Goal: Task Accomplishment & Management: Use online tool/utility

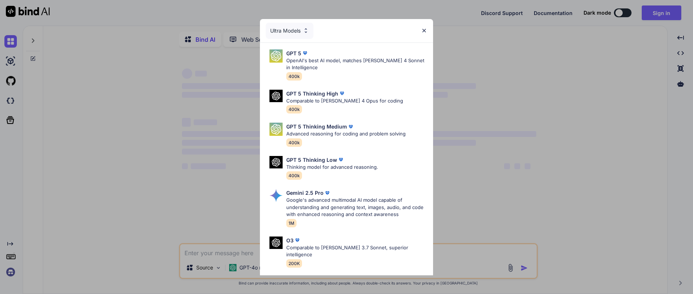
type textarea "x"
click at [423, 30] on img at bounding box center [424, 30] width 6 height 6
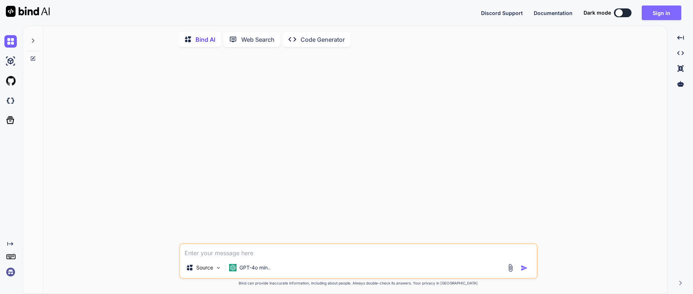
click at [658, 8] on button "Sign in" at bounding box center [662, 12] width 40 height 15
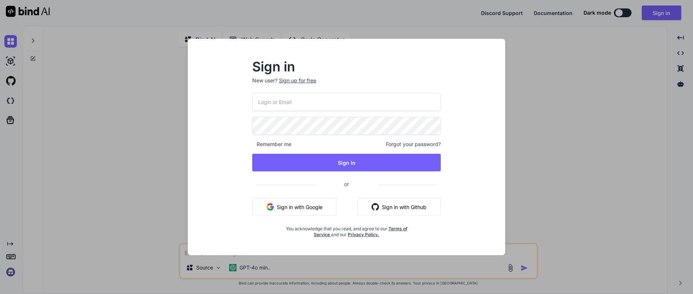
type input "[EMAIL_ADDRESS][DOMAIN_NAME]"
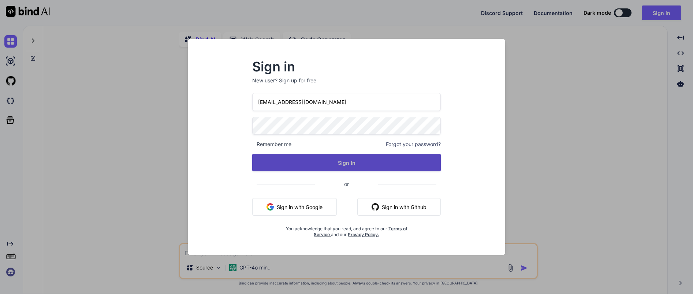
click at [280, 158] on button "Sign In" at bounding box center [346, 163] width 189 height 18
click at [268, 160] on button "Sign In" at bounding box center [346, 163] width 189 height 18
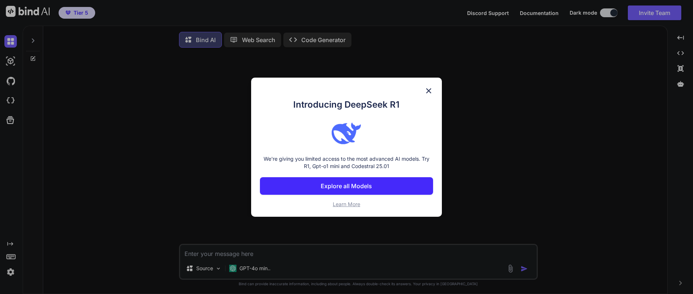
click at [431, 91] on img at bounding box center [428, 90] width 9 height 9
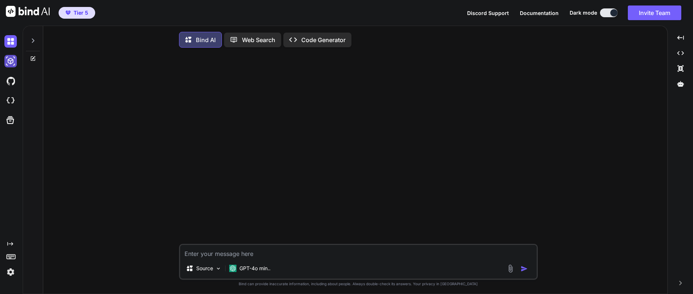
click at [10, 62] on img at bounding box center [10, 61] width 12 height 12
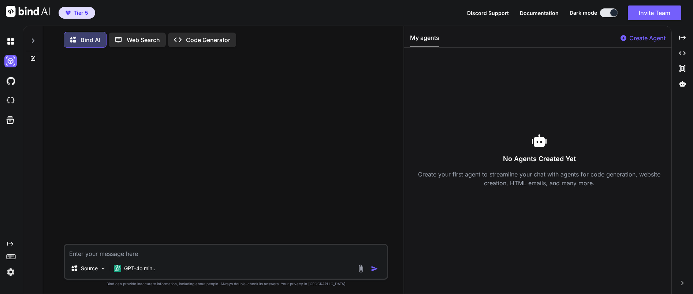
click at [34, 59] on icon at bounding box center [33, 59] width 6 height 6
click at [34, 41] on icon at bounding box center [33, 41] width 6 height 6
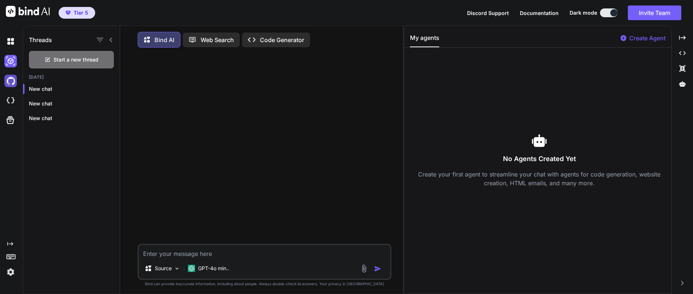
click at [11, 81] on img at bounding box center [10, 81] width 12 height 12
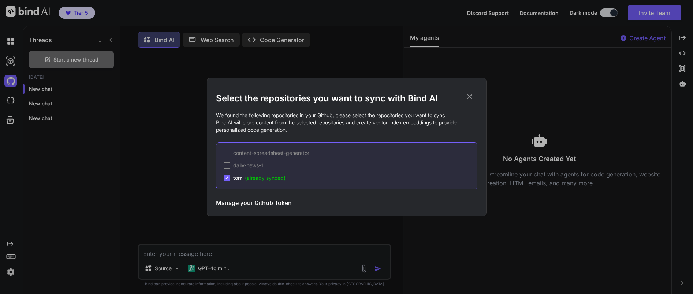
click at [237, 204] on h3 "Manage your Github Token" at bounding box center [254, 202] width 76 height 9
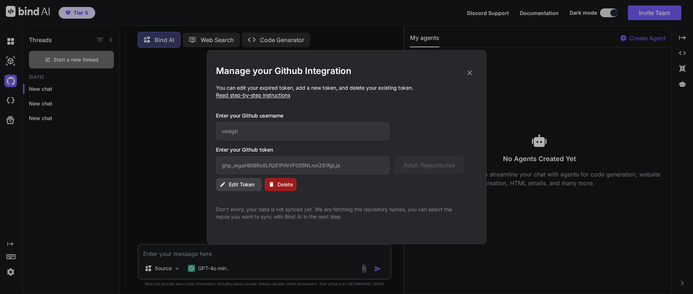
click at [471, 72] on icon at bounding box center [470, 73] width 8 height 8
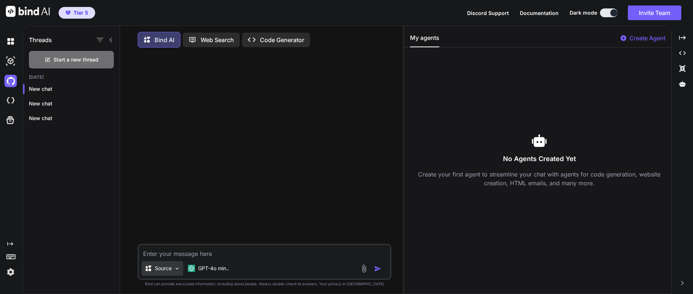
click at [181, 272] on div "Source" at bounding box center [162, 268] width 41 height 15
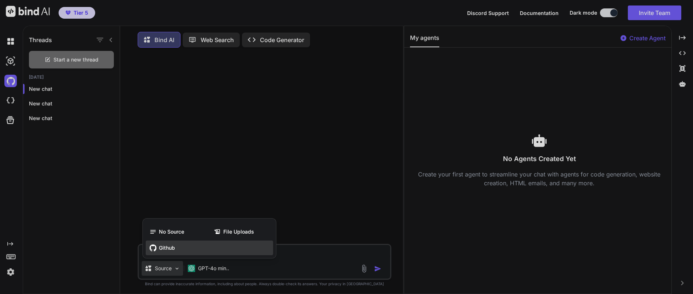
click at [165, 250] on span "Github" at bounding box center [167, 247] width 16 height 7
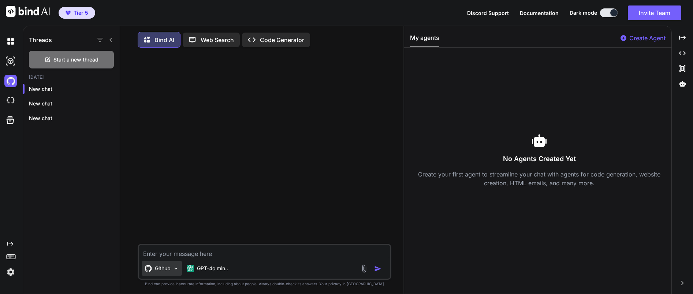
click at [169, 271] on p "Github" at bounding box center [163, 268] width 16 height 7
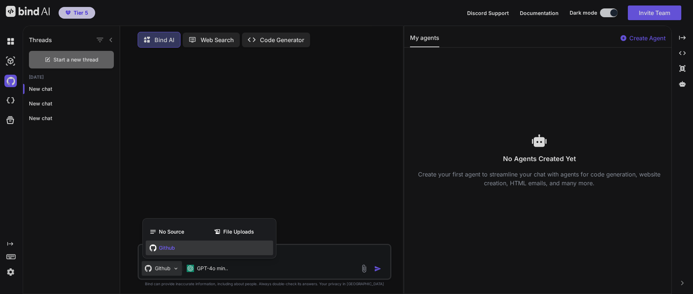
click at [176, 183] on div at bounding box center [346, 147] width 693 height 294
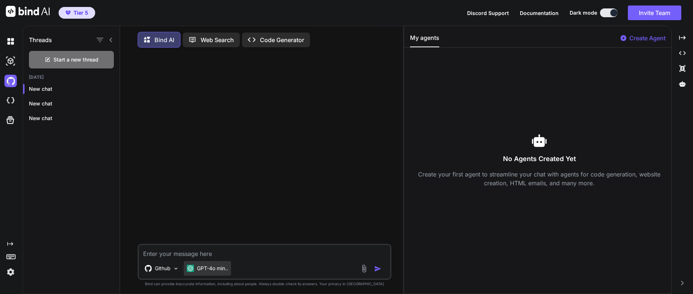
click at [206, 270] on p "GPT-4o min.." at bounding box center [212, 268] width 31 height 7
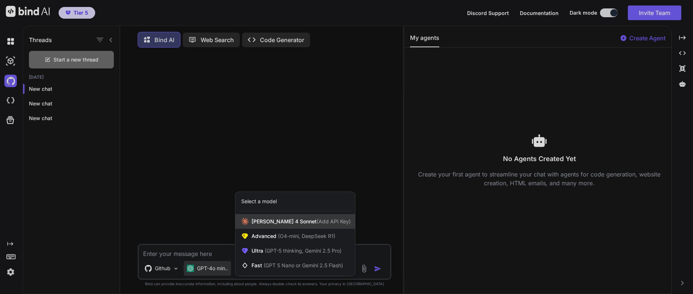
click at [317, 224] on span "(Add API Key)" at bounding box center [334, 221] width 34 height 6
type textarea "x"
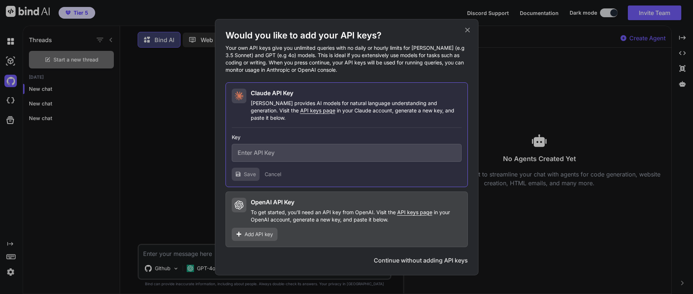
click at [275, 154] on input "text" at bounding box center [347, 153] width 230 height 18
paste input "sk-ant-api03-TIYW3JONYxh71LwSdUrlslEDilY-jJG-J88iZnyOnyAHxilAkv4f3g_vavBswT82iR…"
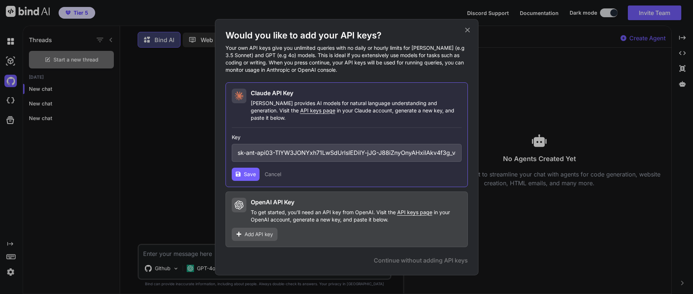
scroll to position [0, 144]
type input "sk-ant-api03-TIYW3JONYxh71LwSdUrlslEDilY-jJG-J88iZnyOnyAHxilAkv4f3g_vavBswT82iR…"
click at [244, 173] on span "Save" at bounding box center [250, 174] width 12 height 7
click at [466, 32] on icon at bounding box center [467, 29] width 5 height 5
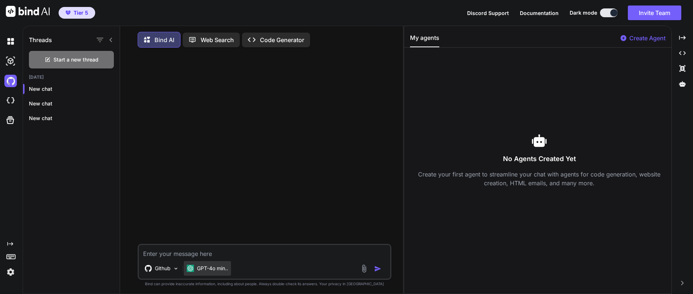
click at [228, 272] on p "GPT-4o min.." at bounding box center [212, 268] width 31 height 7
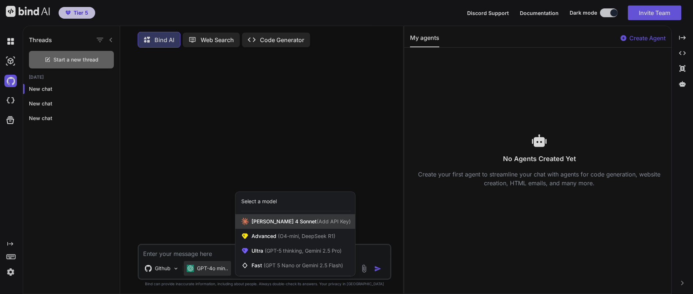
click at [280, 221] on span "[PERSON_NAME] 4 Sonnet (Add API Key)" at bounding box center [301, 221] width 99 height 7
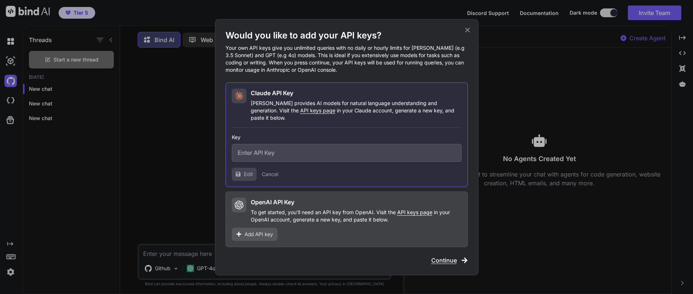
type input "sk-ant-api03-TIYW3JONYxh71LwSdUrlslEDilY-jJG-J88iZnyOnyAHxilAkv4f3g_vavBswT82iR…"
click at [451, 258] on span "Continue" at bounding box center [444, 260] width 26 height 9
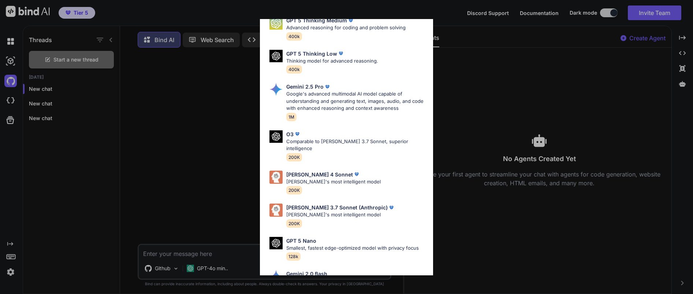
scroll to position [278, 0]
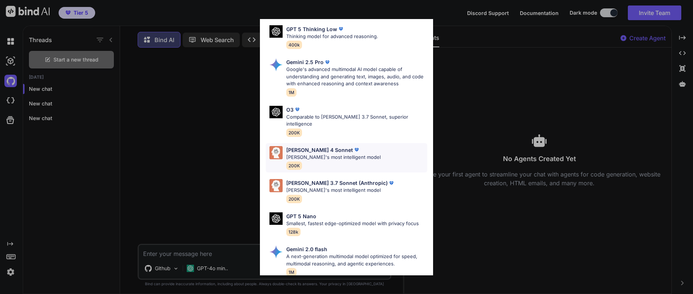
click at [365, 143] on div "[PERSON_NAME] 4 Sonnet [PERSON_NAME]'s most intelligent model 200K" at bounding box center [346, 158] width 161 height 30
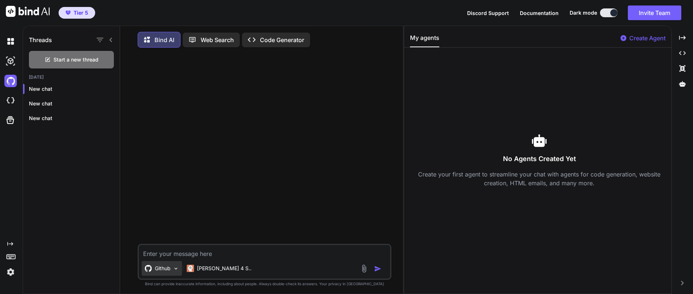
click at [156, 267] on p "Github" at bounding box center [163, 268] width 16 height 7
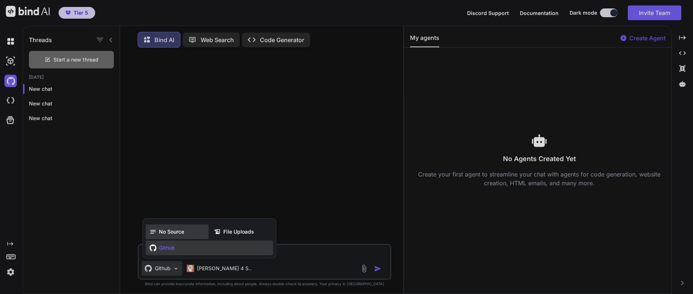
click at [155, 235] on icon at bounding box center [152, 231] width 7 height 7
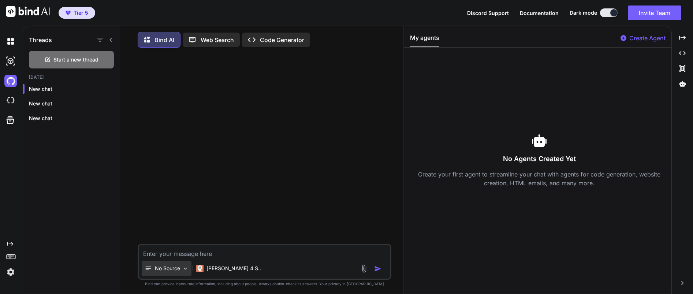
click at [154, 275] on div "No Source" at bounding box center [167, 268] width 50 height 15
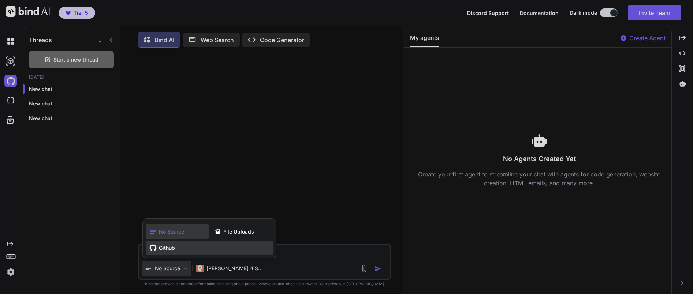
click at [195, 249] on div "Github" at bounding box center [209, 248] width 127 height 15
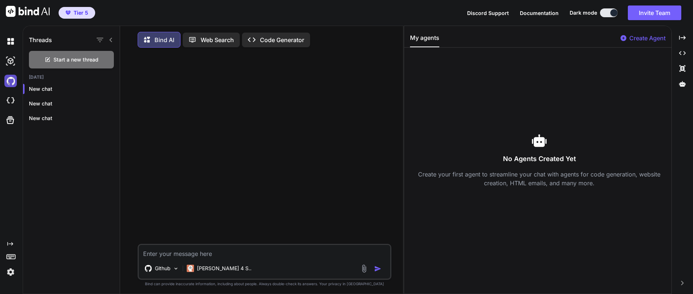
click at [11, 78] on img at bounding box center [10, 81] width 12 height 12
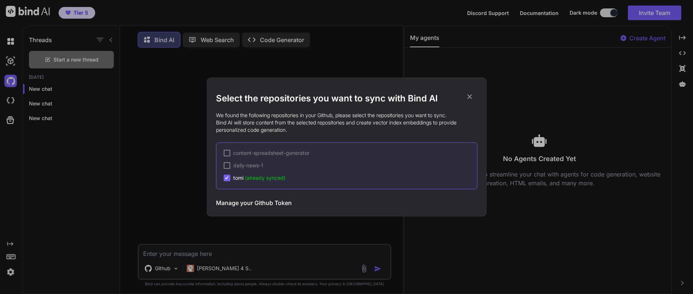
click at [227, 178] on span "✔" at bounding box center [227, 177] width 4 height 7
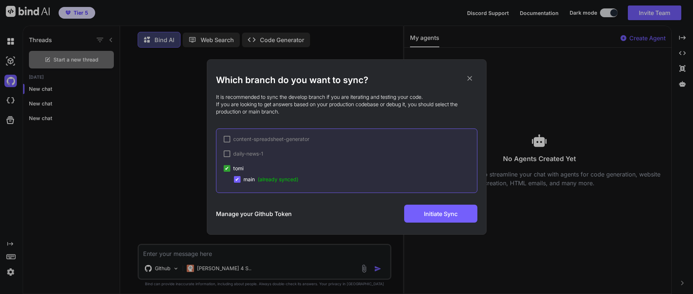
click at [227, 170] on span "✔" at bounding box center [227, 168] width 4 height 7
click at [227, 139] on div at bounding box center [227, 139] width 7 height 7
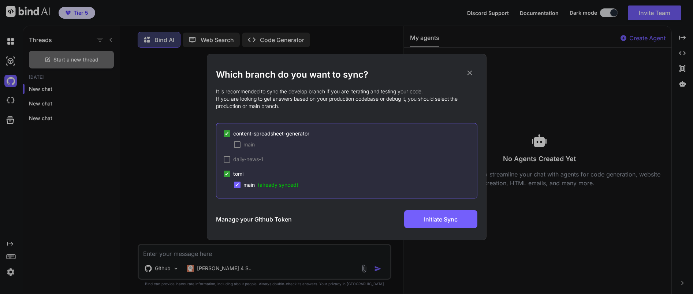
click at [225, 174] on span "✔" at bounding box center [227, 173] width 4 height 7
click at [226, 175] on span "✔" at bounding box center [227, 173] width 4 height 7
click at [237, 185] on span "✔" at bounding box center [237, 184] width 4 height 7
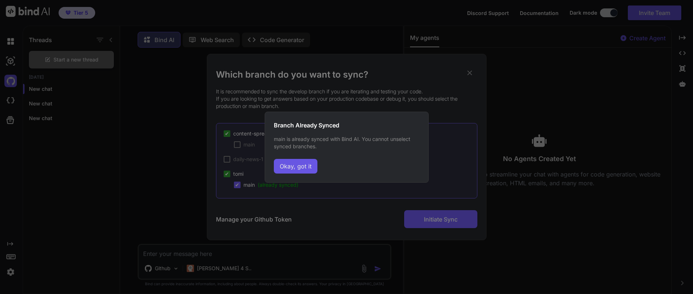
click at [296, 171] on button "Okay, got it" at bounding box center [296, 166] width 44 height 15
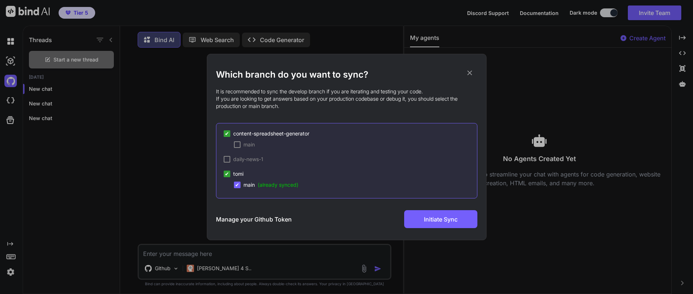
click at [228, 161] on div at bounding box center [227, 159] width 7 height 7
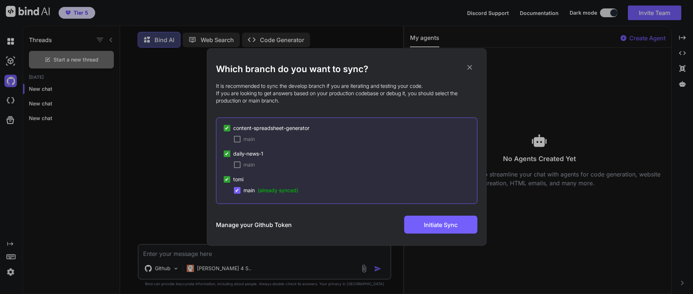
click at [239, 139] on div at bounding box center [237, 139] width 7 height 7
click at [238, 190] on span "✔" at bounding box center [237, 190] width 4 height 7
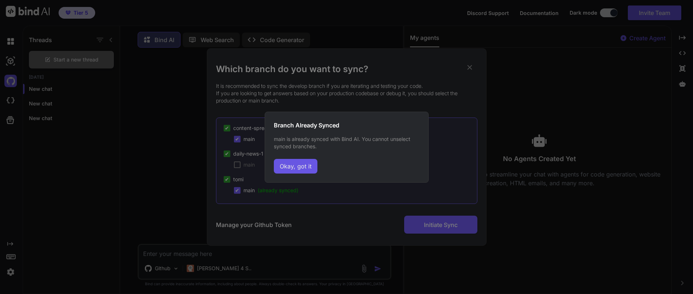
click at [295, 169] on button "Okay, got it" at bounding box center [296, 166] width 44 height 15
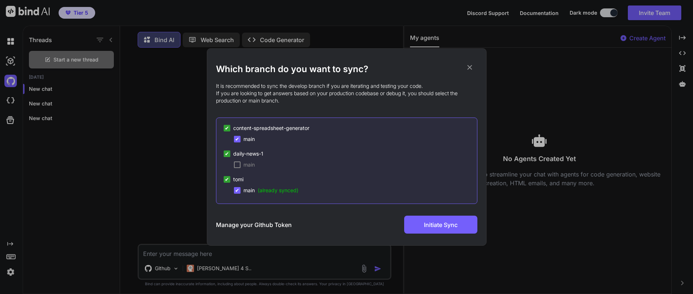
click at [240, 166] on div at bounding box center [237, 164] width 7 height 7
click at [427, 223] on span "Initiate Sync" at bounding box center [441, 224] width 34 height 9
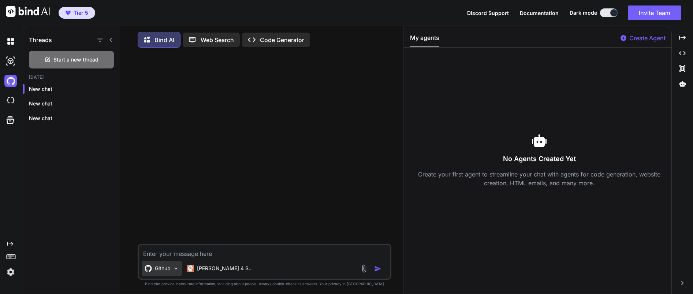
click at [162, 272] on p "Github" at bounding box center [163, 268] width 16 height 7
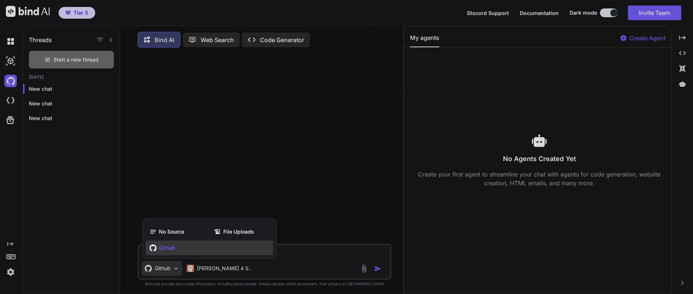
click at [11, 101] on div at bounding box center [346, 147] width 693 height 294
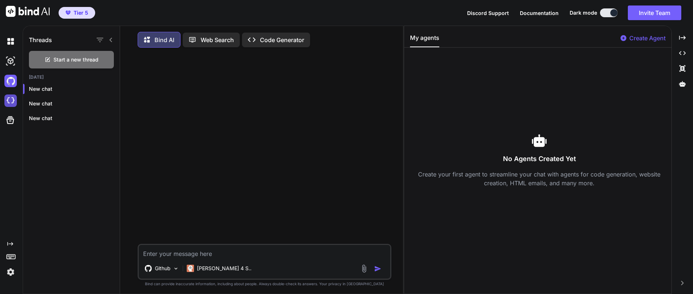
click at [7, 101] on img at bounding box center [10, 100] width 12 height 12
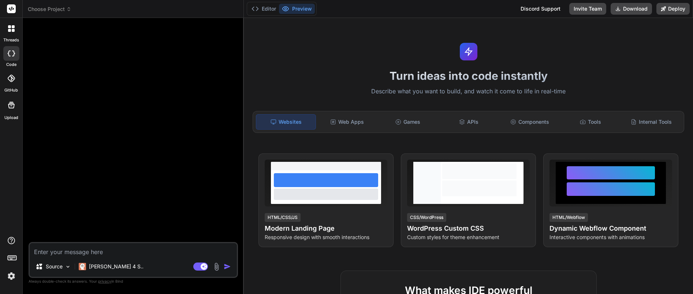
type textarea "x"
click at [99, 254] on textarea at bounding box center [133, 249] width 207 height 13
